Goal: Information Seeking & Learning: Learn about a topic

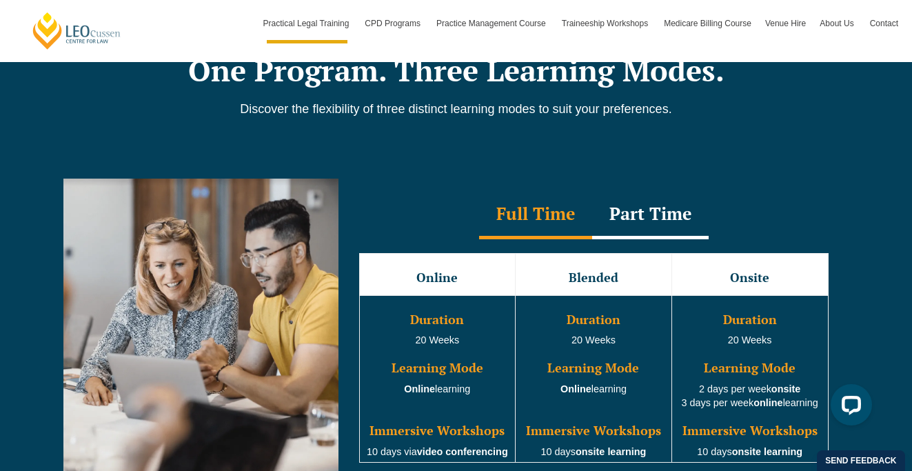
scroll to position [1277, 0]
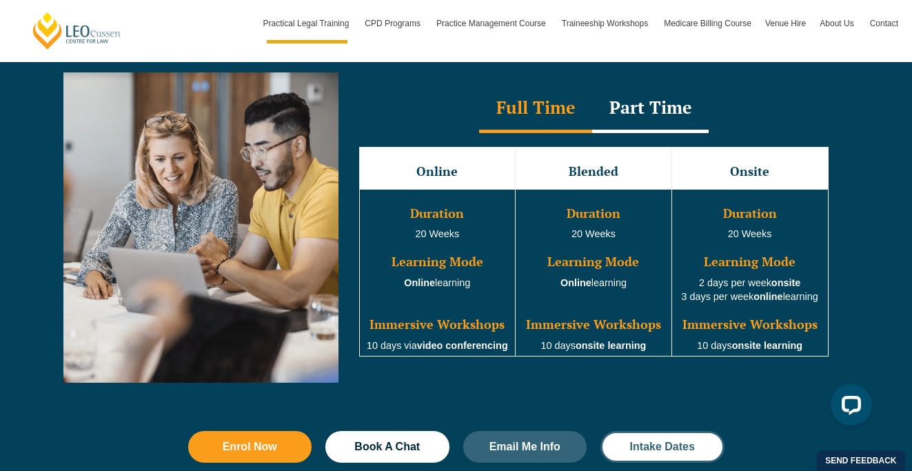
click at [661, 449] on span "Intake Dates" at bounding box center [662, 446] width 65 height 11
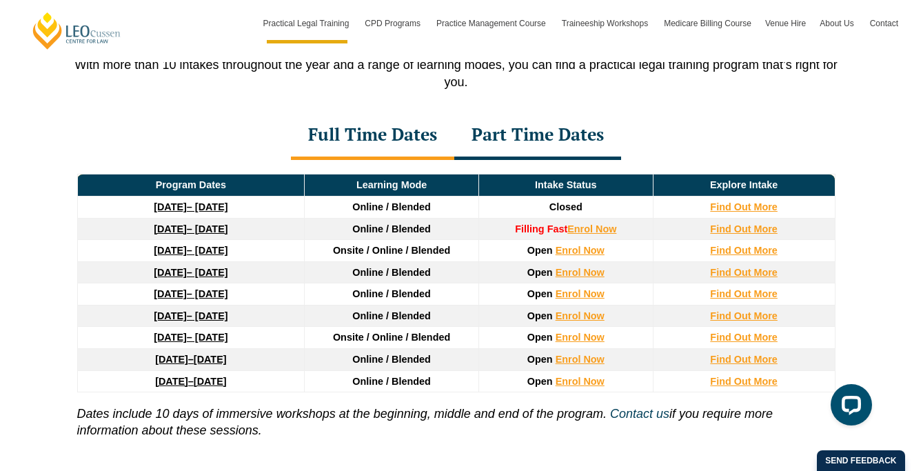
scroll to position [1862, 0]
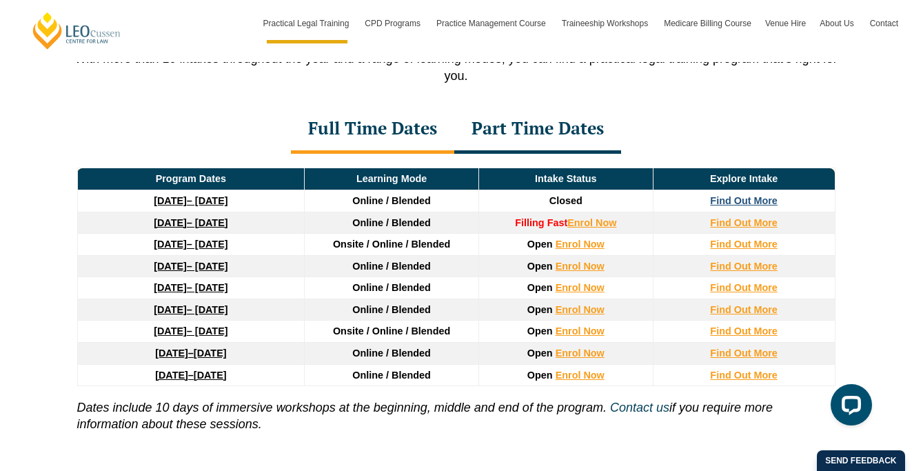
click at [738, 206] on strong "Find Out More" at bounding box center [744, 200] width 68 height 11
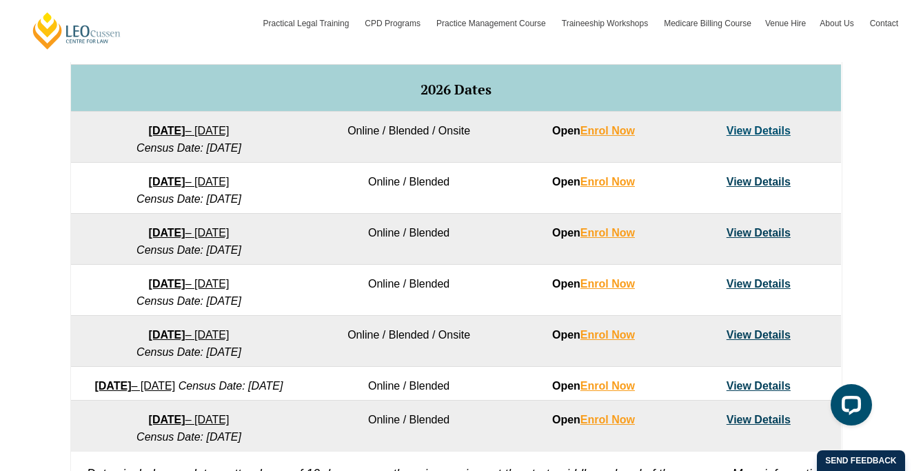
scroll to position [904, 0]
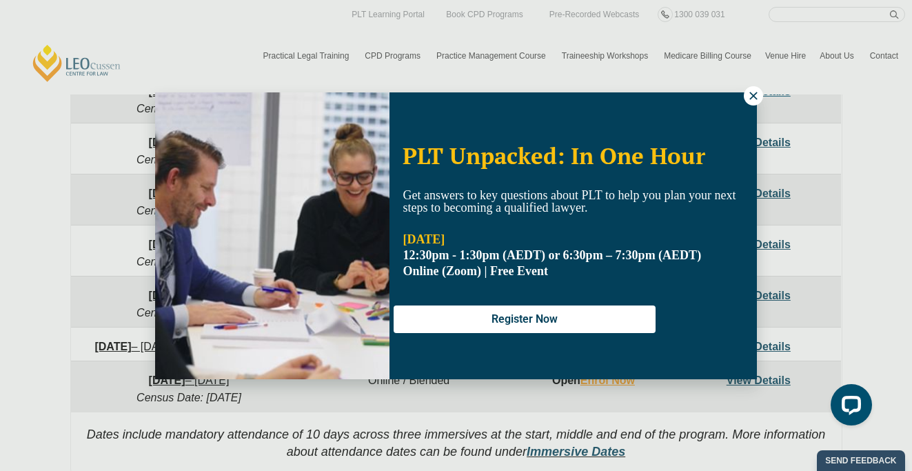
click at [755, 95] on icon at bounding box center [753, 96] width 12 height 12
